Goal: Information Seeking & Learning: Learn about a topic

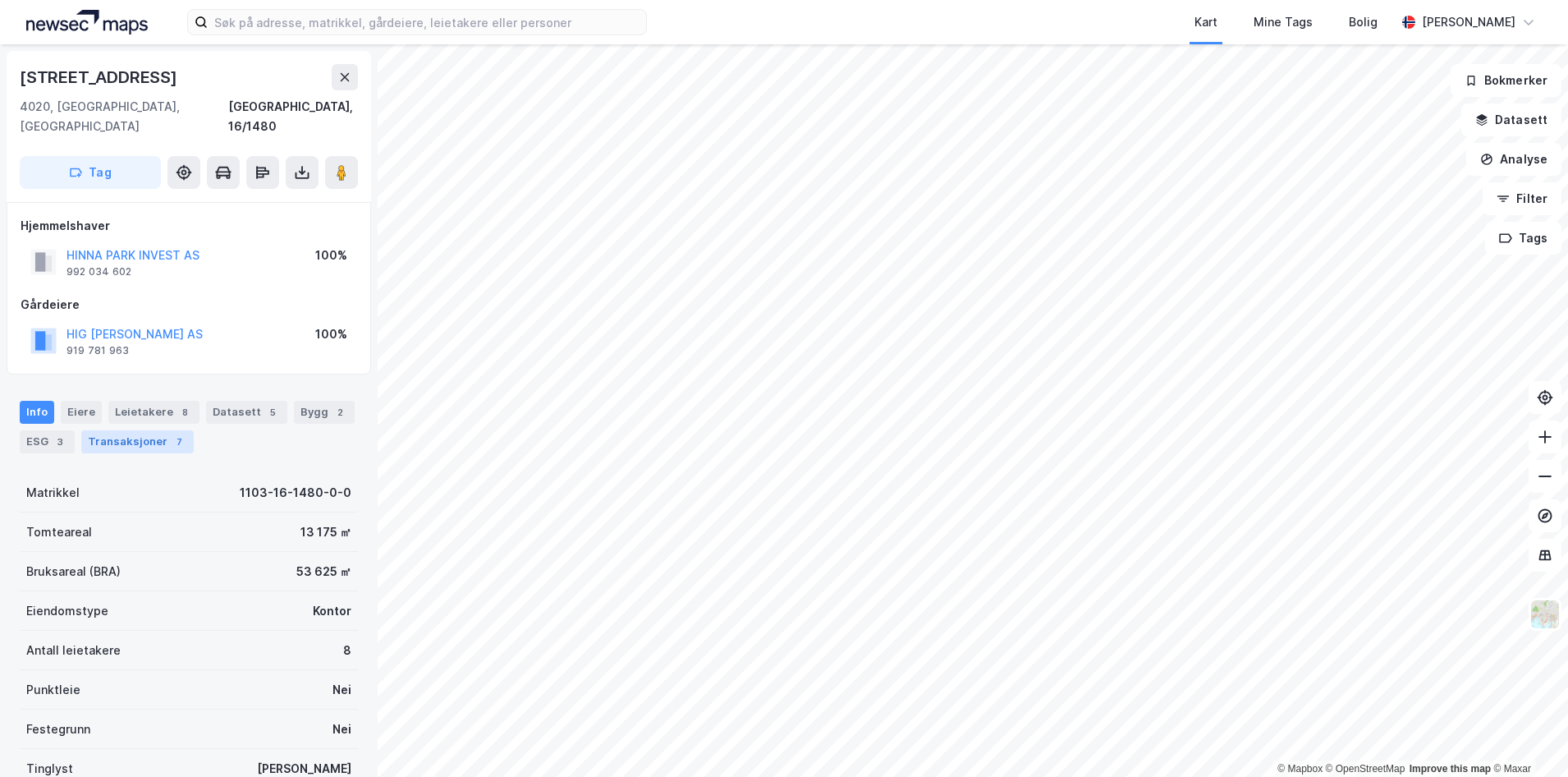
click at [178, 434] on div "7" at bounding box center [179, 442] width 16 height 16
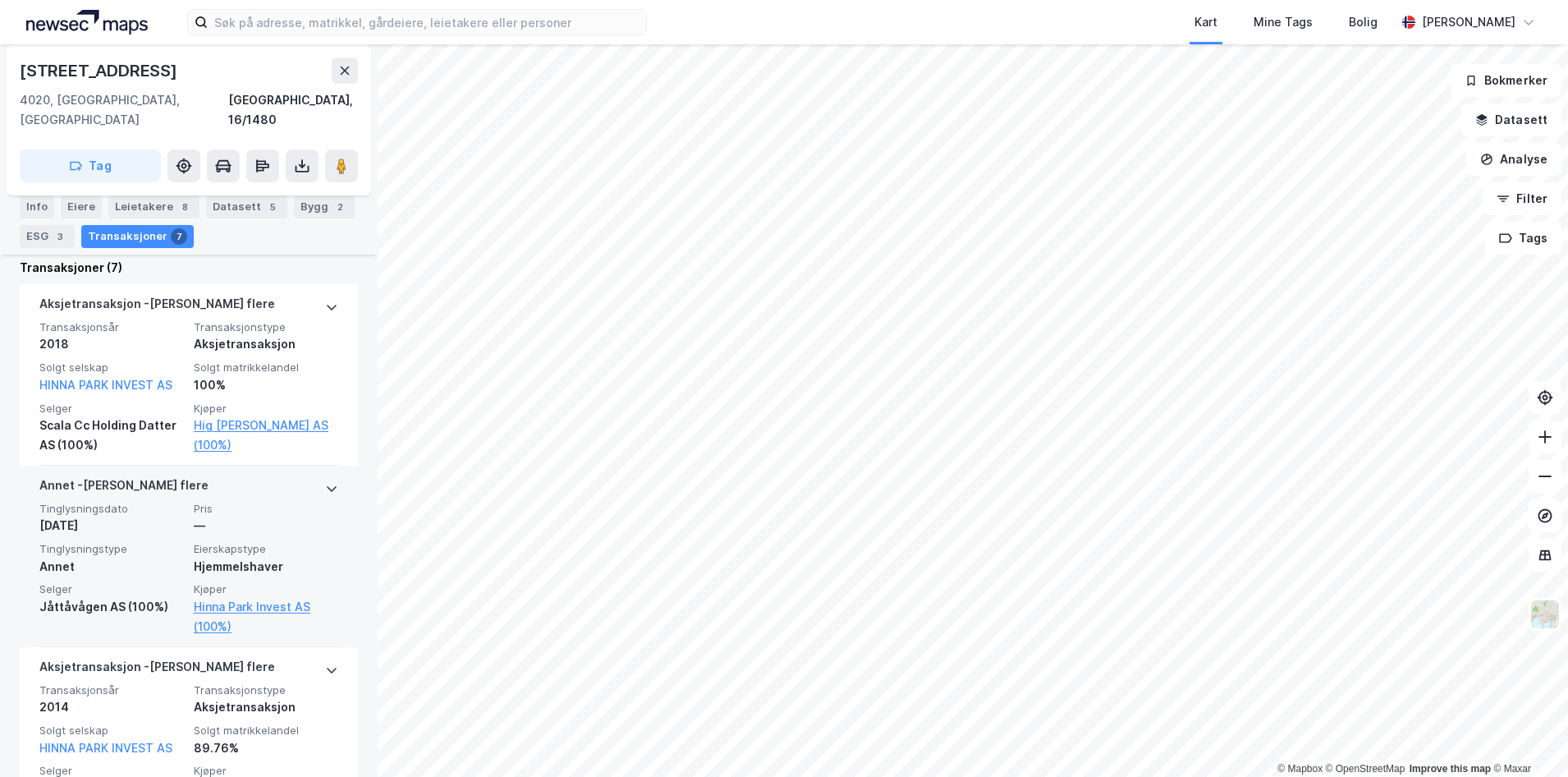
scroll to position [336, 0]
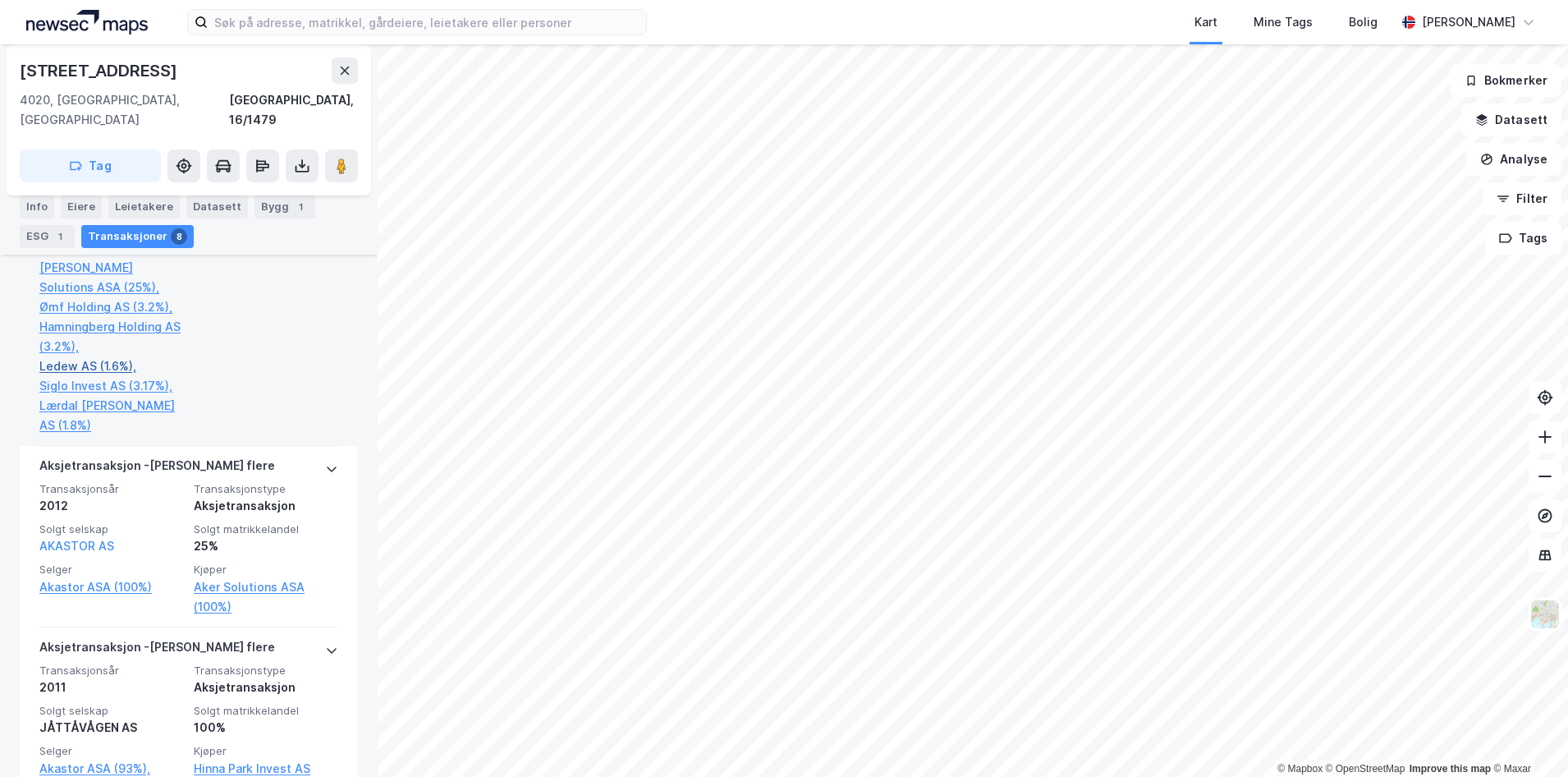
scroll to position [1396, 0]
